Goal: Check status: Check status

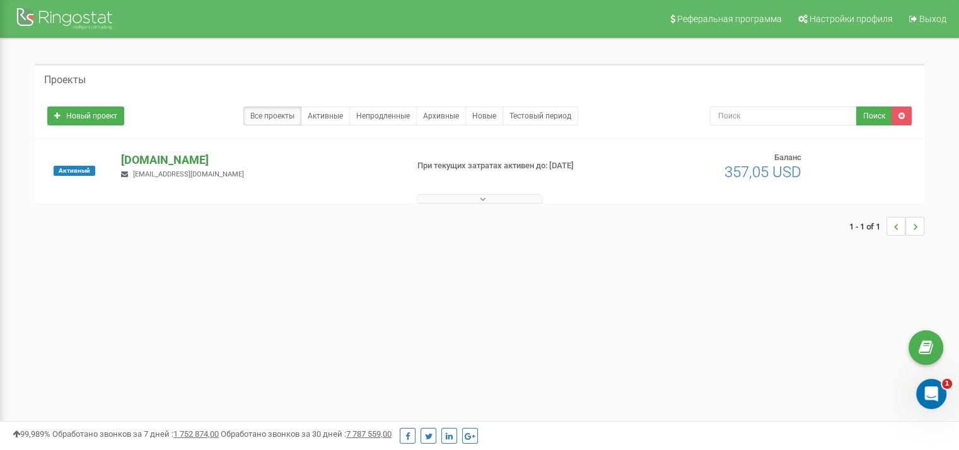
click at [252, 160] on p "[DOMAIN_NAME]" at bounding box center [259, 160] width 276 height 16
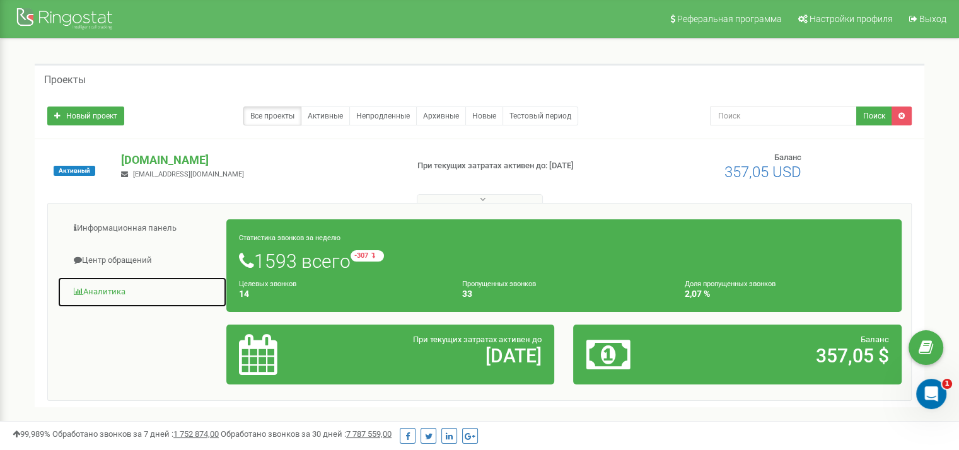
click at [93, 285] on link "Аналитика" at bounding box center [142, 292] width 170 height 31
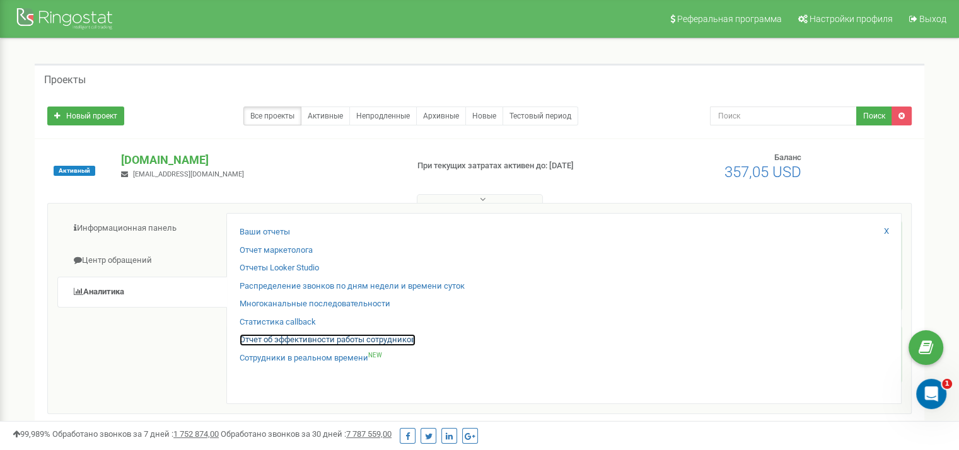
click at [280, 338] on link "Отчет об эффективности работы сотрудников" at bounding box center [328, 340] width 176 height 12
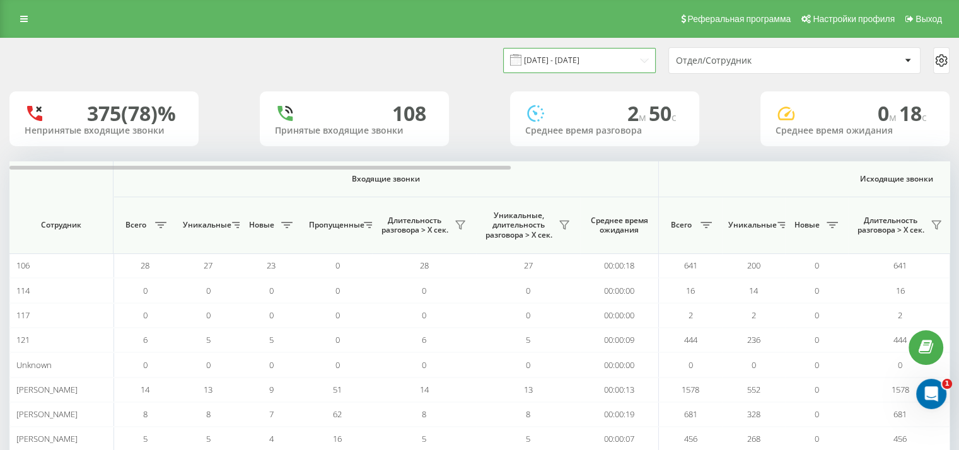
click at [619, 57] on input "[DATE] - [DATE]" at bounding box center [579, 60] width 153 height 25
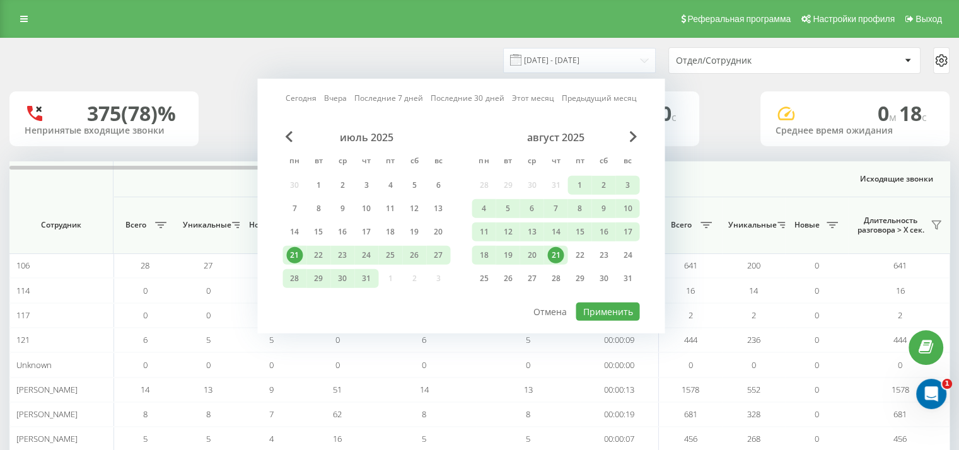
click at [553, 252] on div "21" at bounding box center [556, 255] width 16 height 16
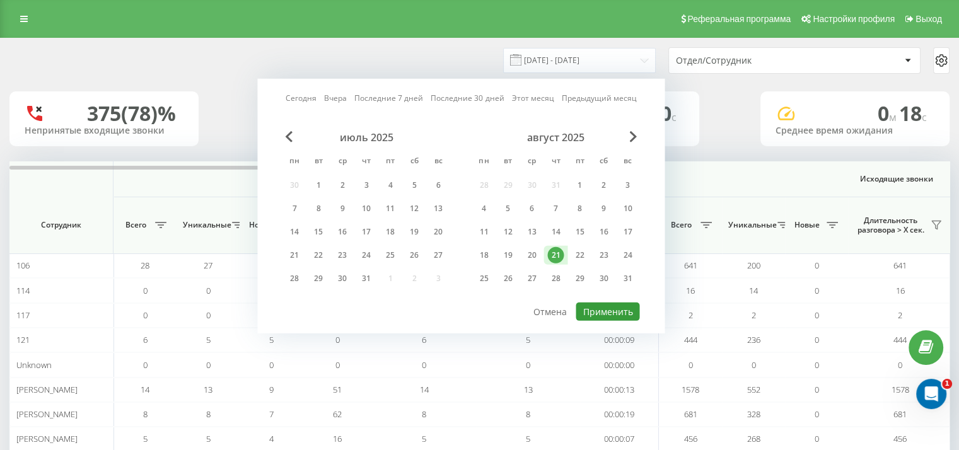
click at [609, 307] on button "Применить" at bounding box center [608, 312] width 64 height 18
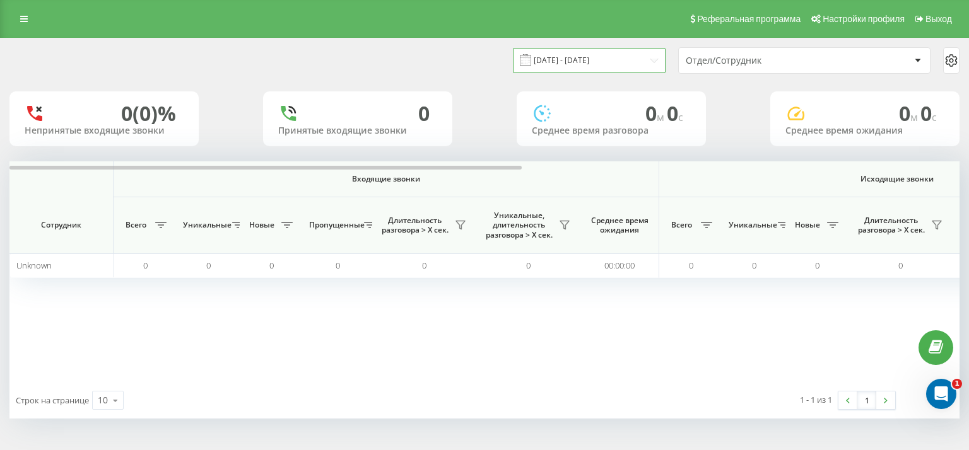
click at [588, 54] on input "[DATE] - [DATE]" at bounding box center [589, 60] width 153 height 25
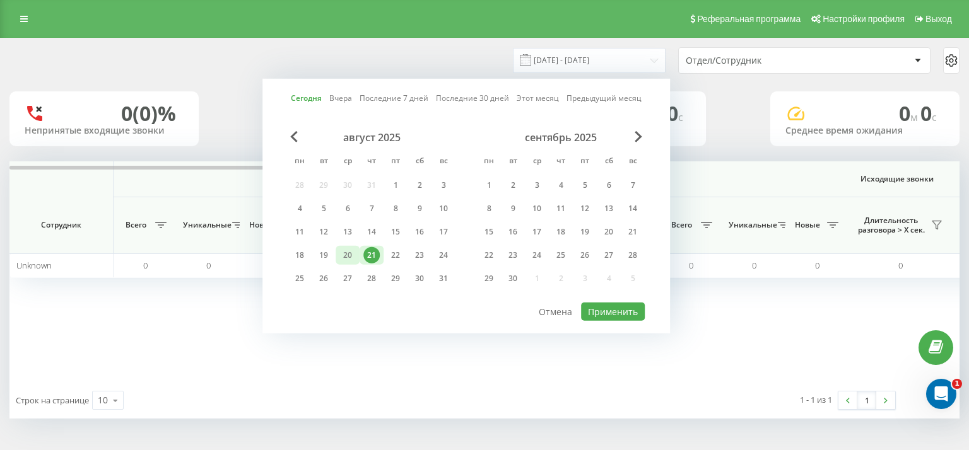
click at [346, 256] on div "20" at bounding box center [347, 255] width 16 height 16
click at [624, 309] on button "Применить" at bounding box center [613, 312] width 64 height 18
type input "[DATE] - [DATE]"
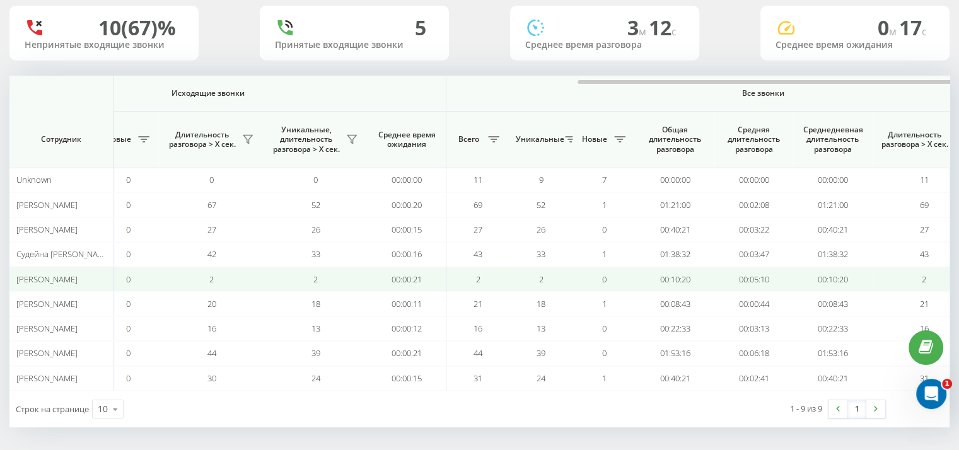
scroll to position [0, 819]
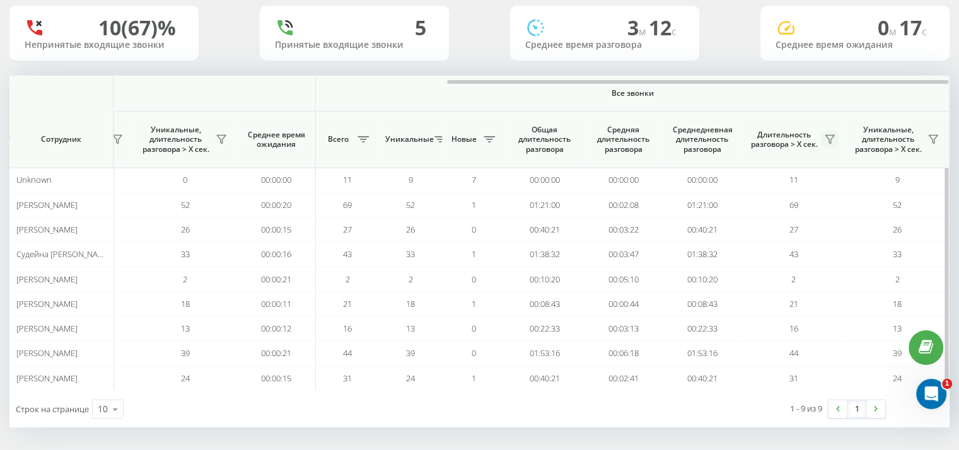
click at [825, 136] on icon at bounding box center [830, 139] width 10 height 10
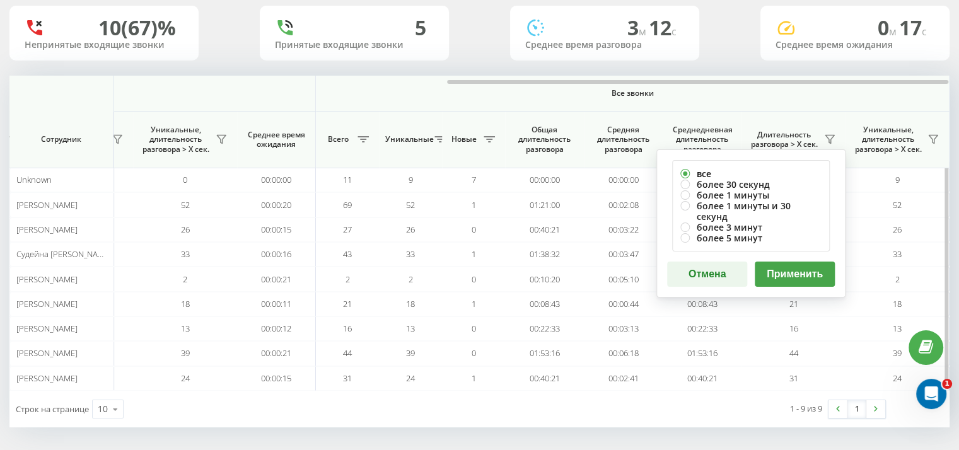
click at [747, 176] on label "все" at bounding box center [751, 173] width 141 height 11
click at [742, 180] on label "более 30 секунд" at bounding box center [751, 184] width 141 height 11
radio input "true"
click at [780, 267] on button "Применить" at bounding box center [795, 274] width 80 height 25
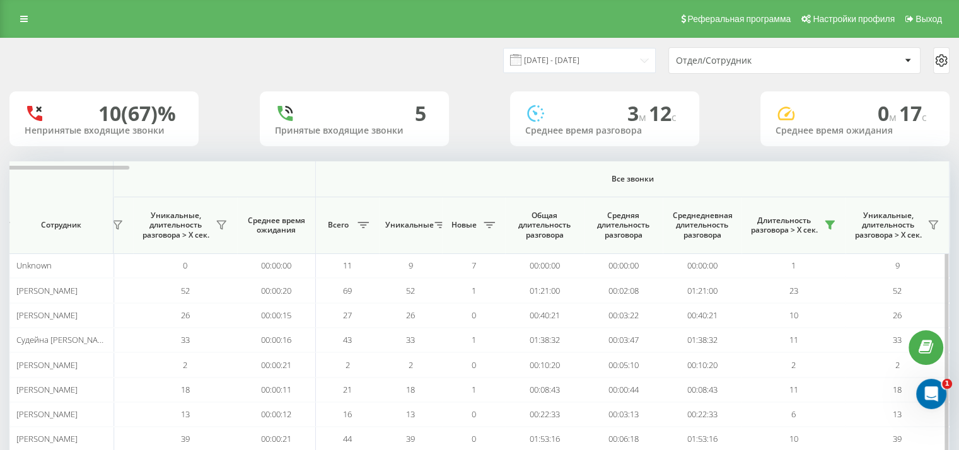
scroll to position [86, 0]
